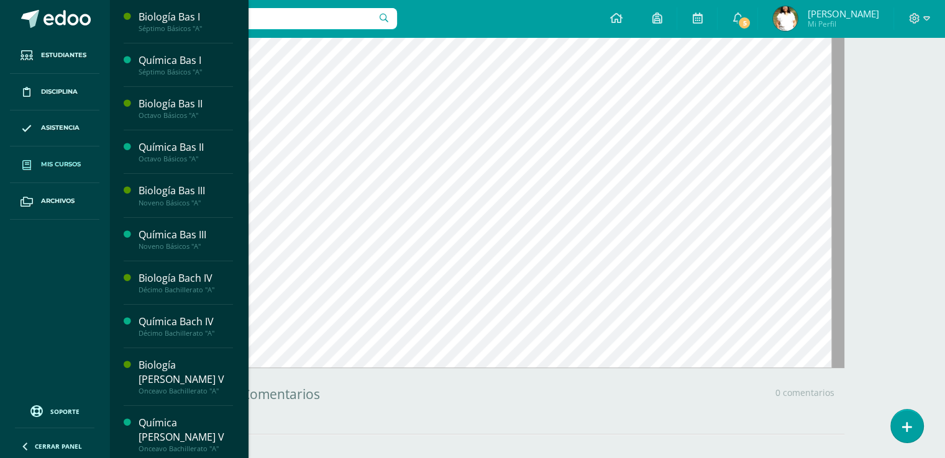
scroll to position [284, 0]
click at [75, 169] on span "Mis cursos" at bounding box center [61, 165] width 40 height 10
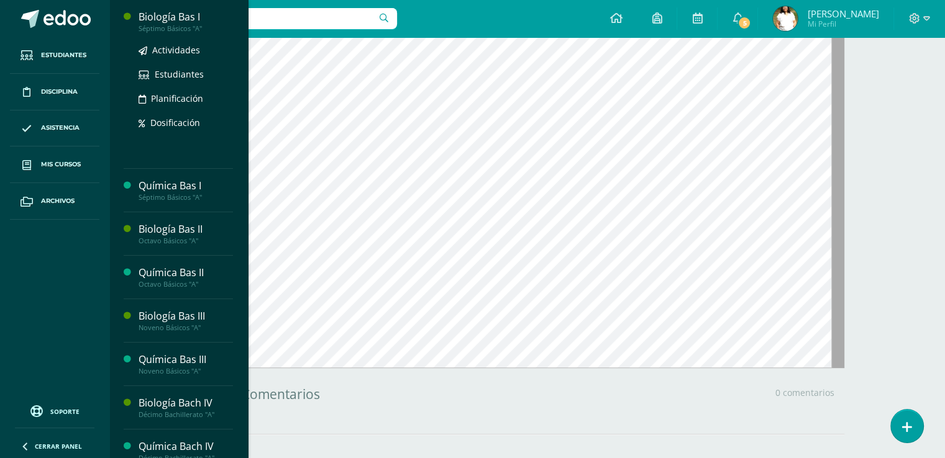
click at [194, 19] on div "Biología Bas I" at bounding box center [186, 17] width 94 height 14
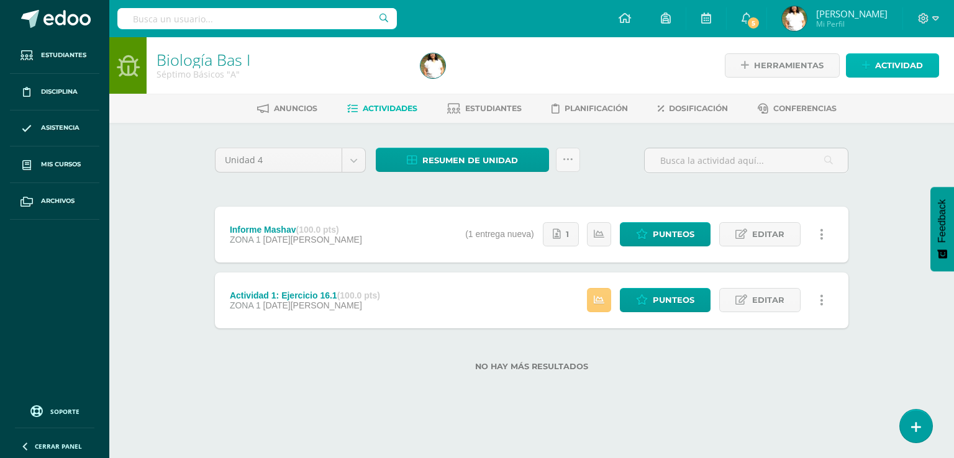
click at [895, 65] on span "Actividad" at bounding box center [899, 65] width 48 height 23
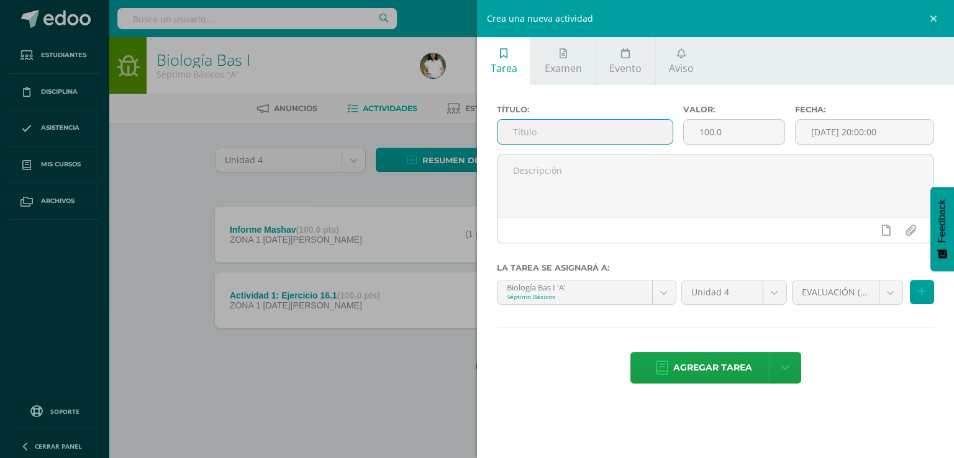
click at [517, 143] on input "text" at bounding box center [585, 132] width 175 height 24
type input "a"
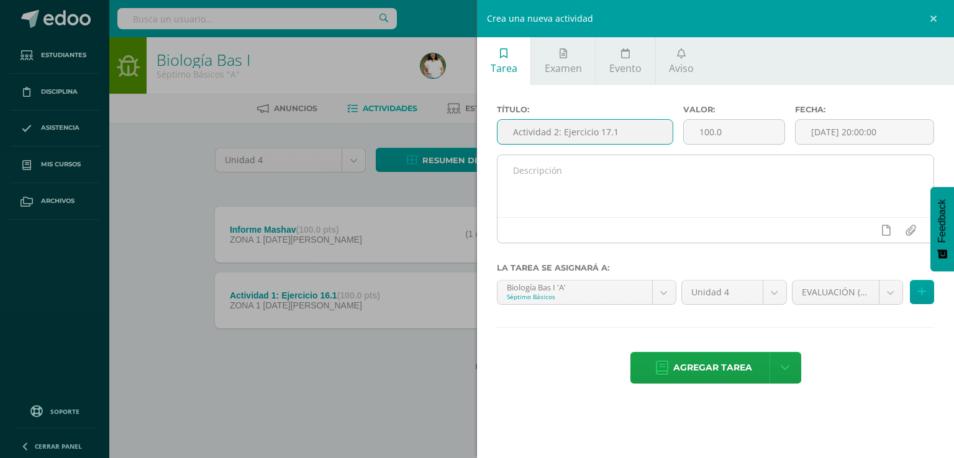
type input "Actividad 2: Ejercicio 17.1"
click at [747, 217] on textarea at bounding box center [716, 186] width 436 height 62
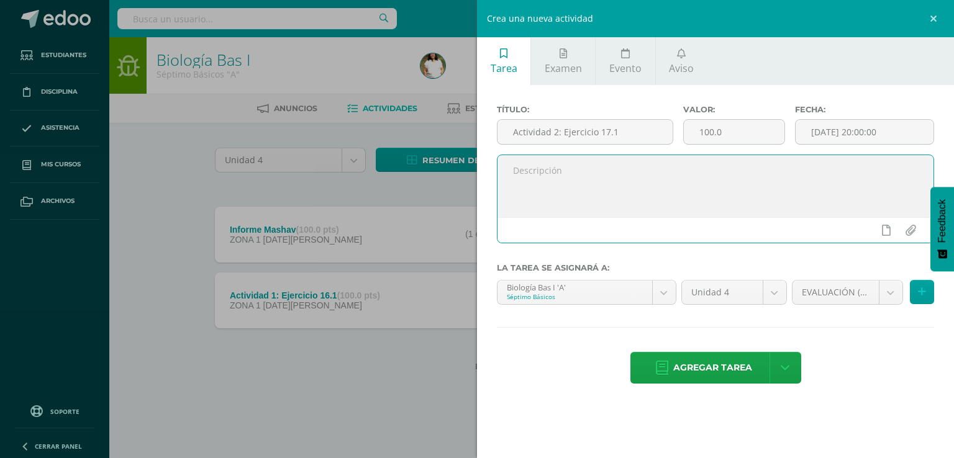
type textarea "R"
type textarea "Estimado Estudiante trabaje el aprendizaje 17.1 de su libro de biología pág. 262"
click at [882, 236] on icon at bounding box center [886, 230] width 9 height 11
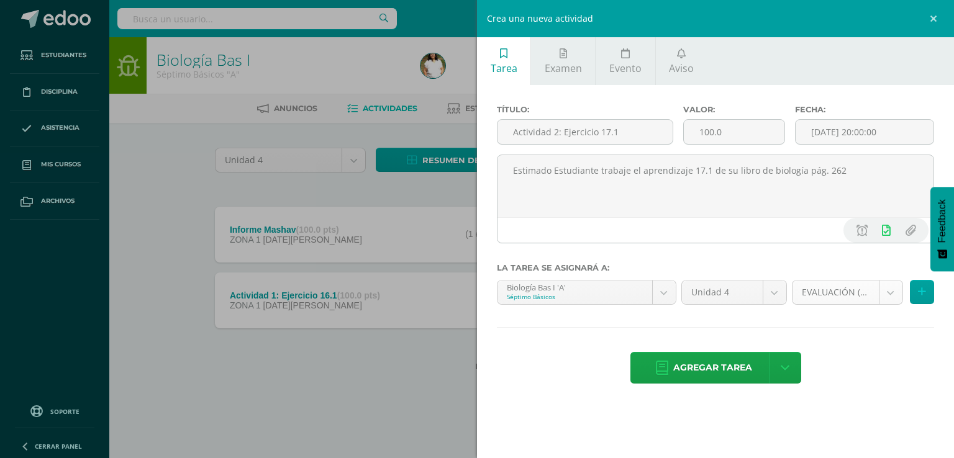
click at [882, 329] on body "Estudiantes Disciplina Asistencia Mis cursos Archivos Soporte Ayuda Reportar un…" at bounding box center [477, 205] width 954 height 411
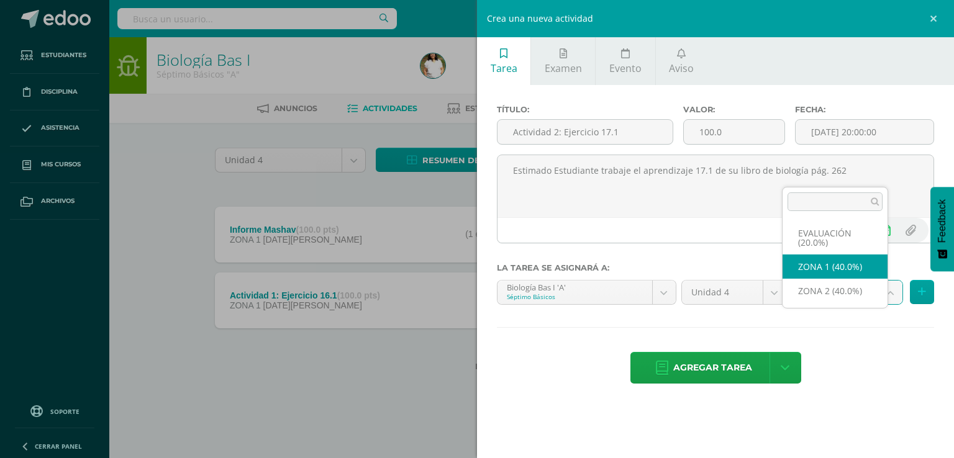
select select "29299"
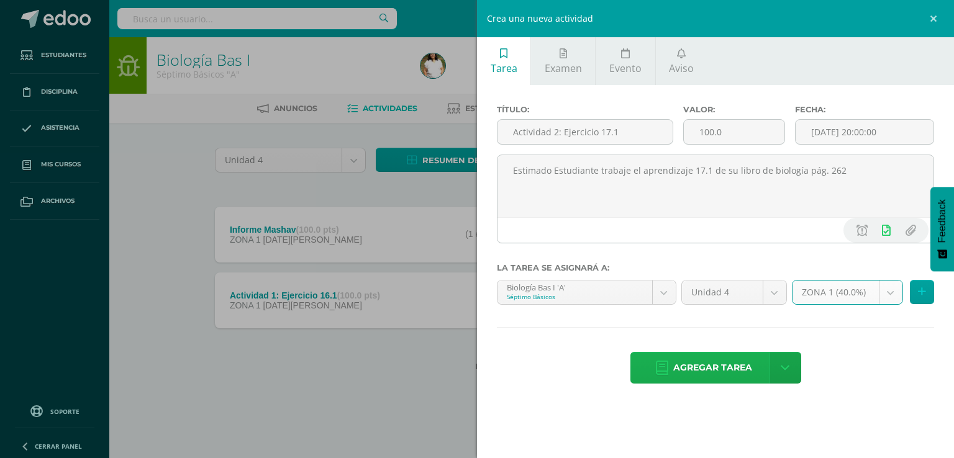
click at [700, 383] on span "Agregar tarea" at bounding box center [712, 368] width 79 height 30
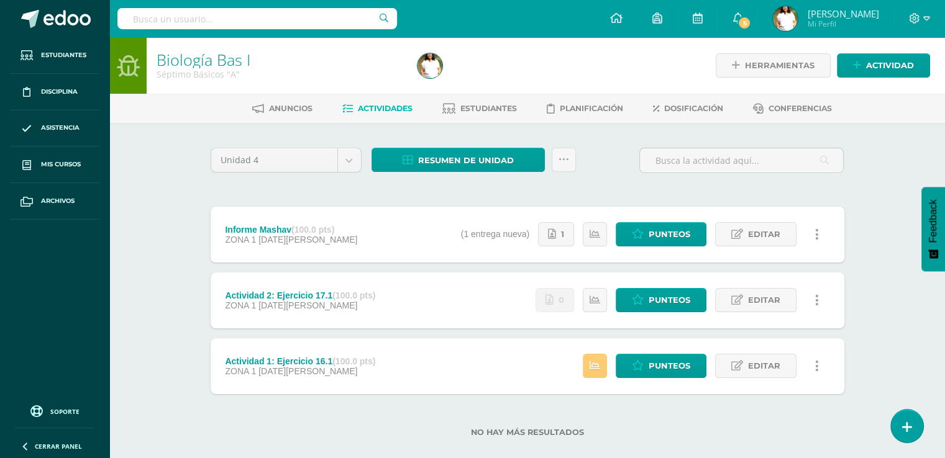
click at [512, 309] on div "Actividad 2: Ejercicio 17.1 (100.0 pts) ZONA 1 [DATE][PERSON_NAME] Estatus de A…" at bounding box center [528, 301] width 634 height 56
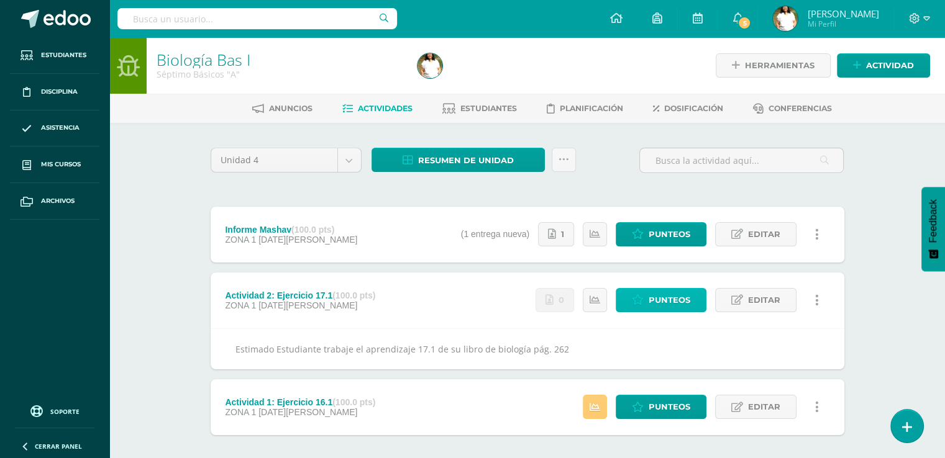
click at [673, 312] on span "Punteos" at bounding box center [670, 300] width 42 height 23
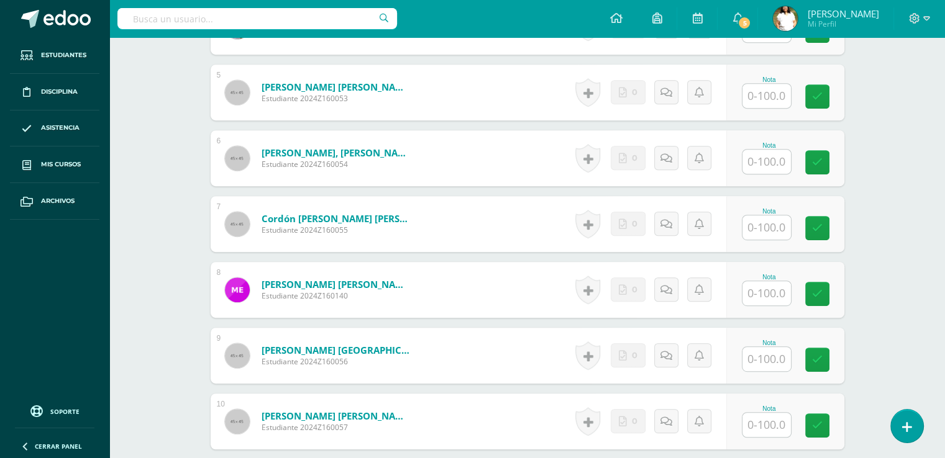
scroll to position [639, 0]
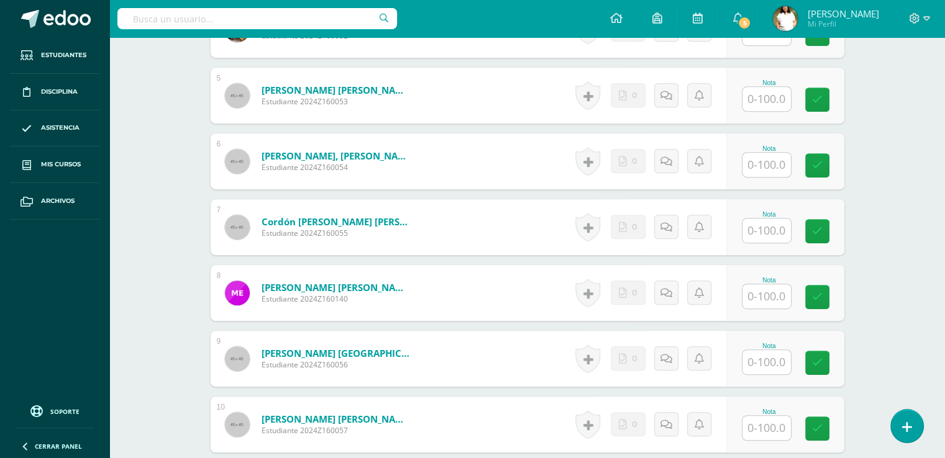
drag, startPoint x: 949, startPoint y: 228, endPoint x: 948, endPoint y: 481, distance: 252.8
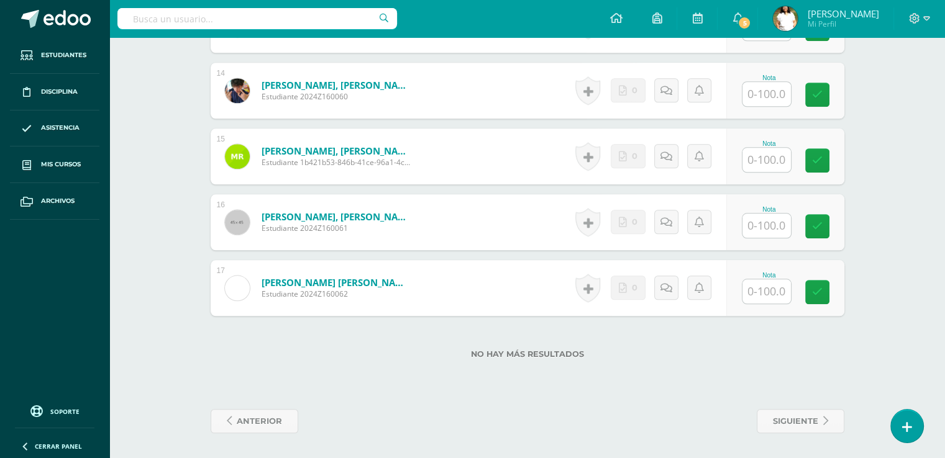
scroll to position [1296, 0]
click at [770, 238] on input "text" at bounding box center [766, 226] width 48 height 24
type input "100"
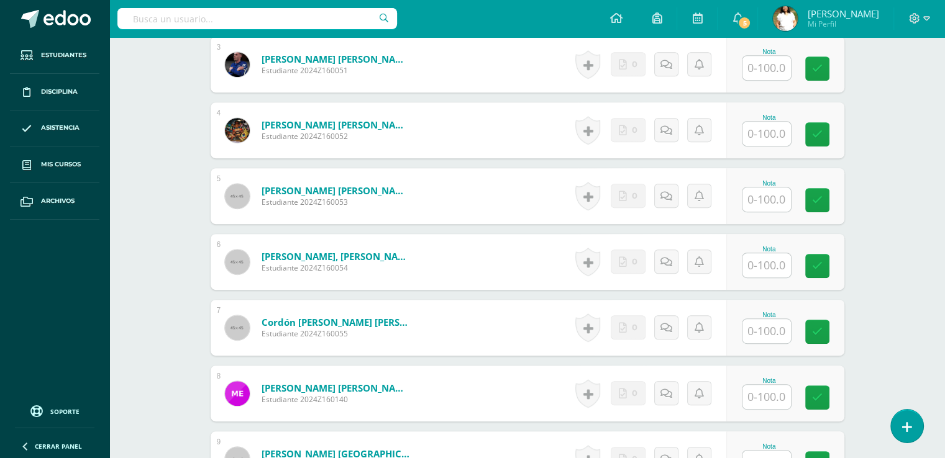
scroll to position [522, 0]
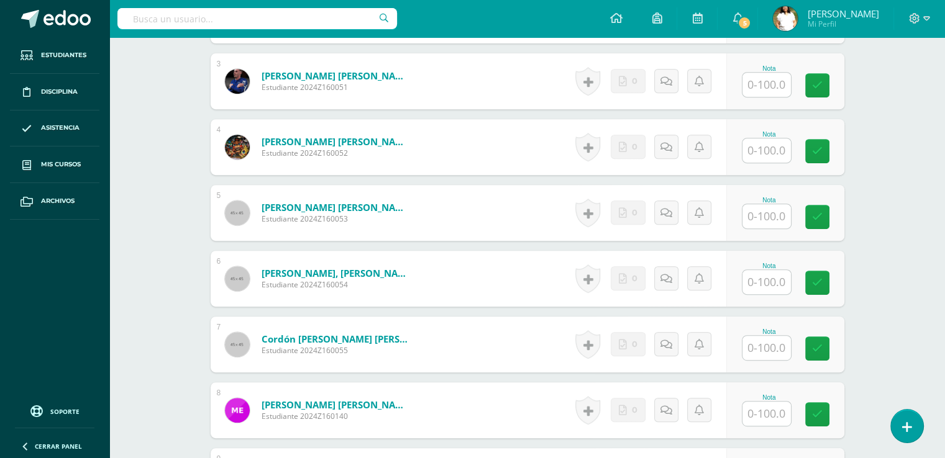
click at [777, 97] on input "text" at bounding box center [766, 85] width 48 height 24
type input "85"
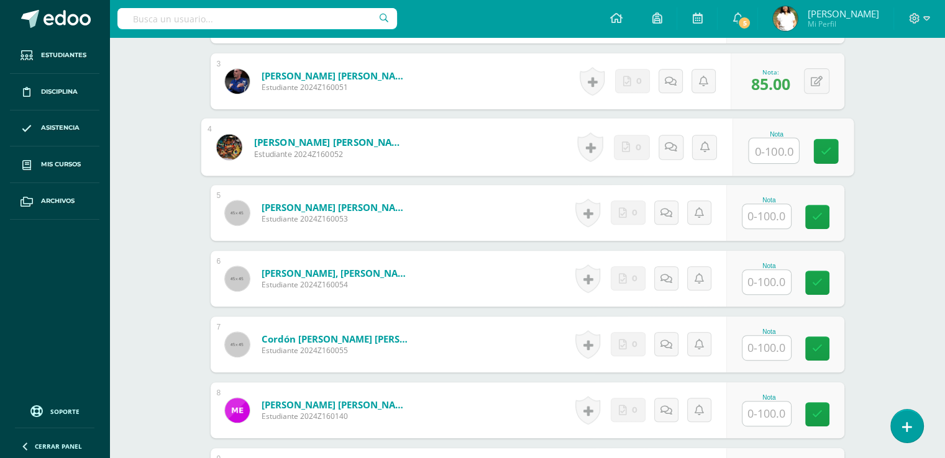
click at [770, 294] on input "text" at bounding box center [766, 282] width 48 height 24
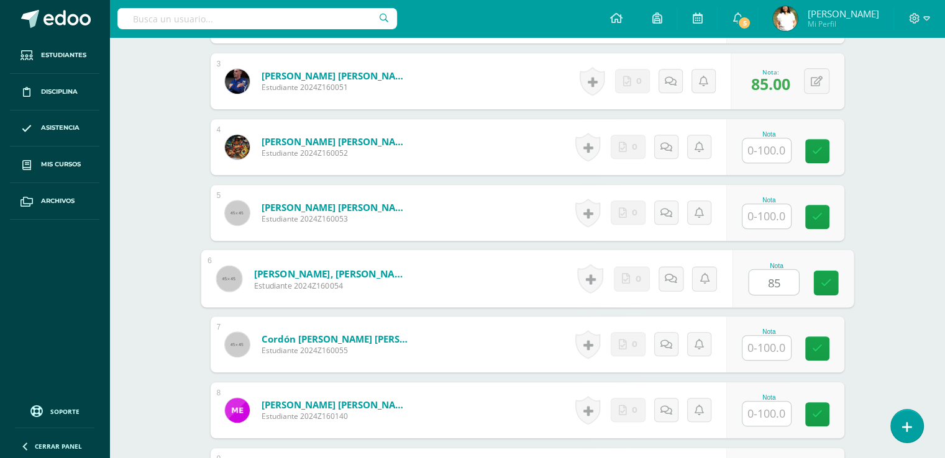
type input "85"
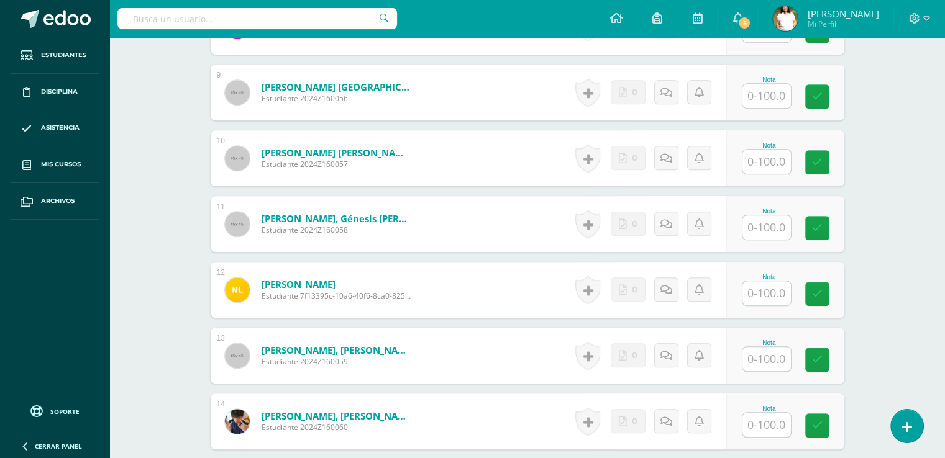
scroll to position [910, 0]
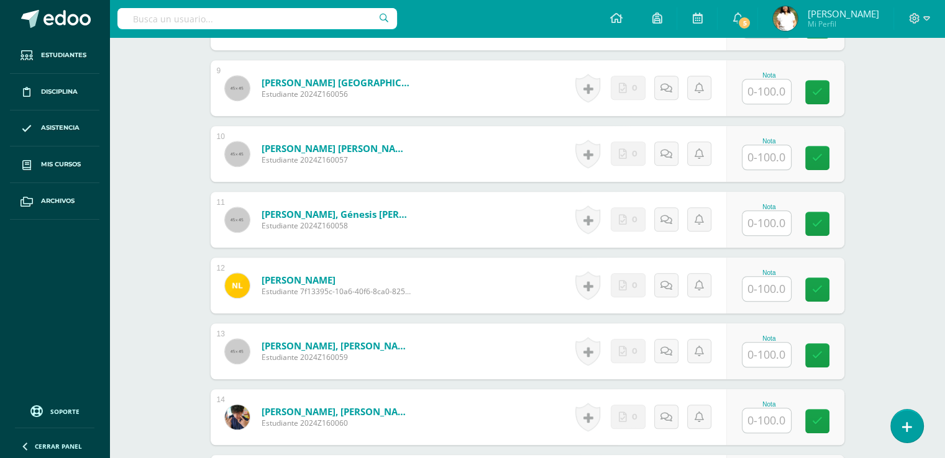
click at [779, 170] on input "text" at bounding box center [766, 157] width 48 height 24
type input "100"
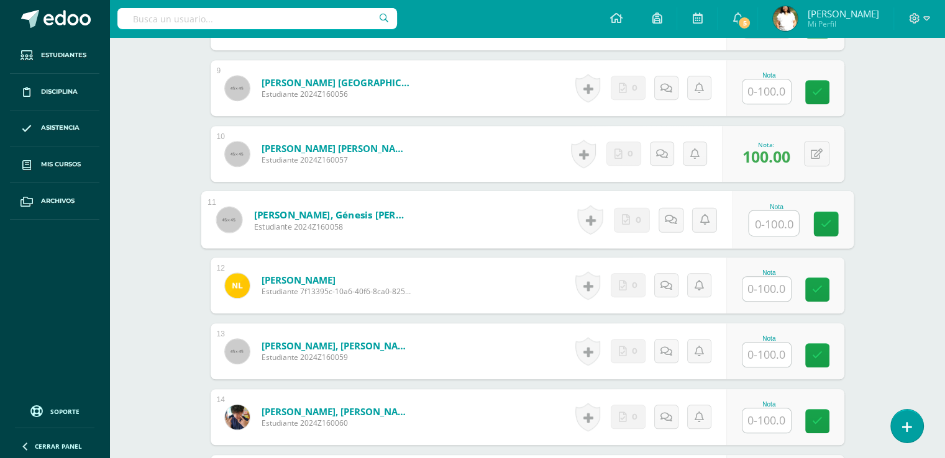
type input "100"
